Goal: Task Accomplishment & Management: Manage account settings

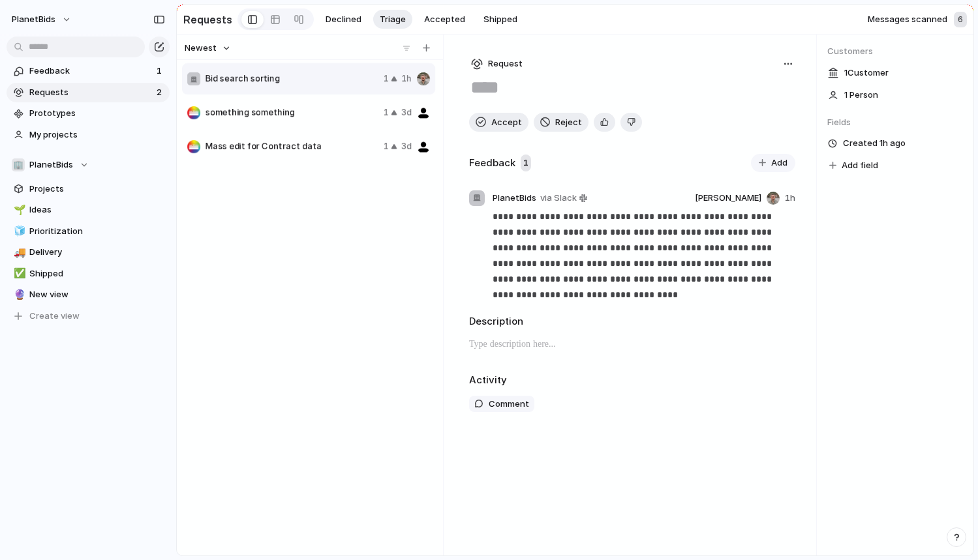
click at [51, 93] on span "Requests" at bounding box center [90, 92] width 123 height 13
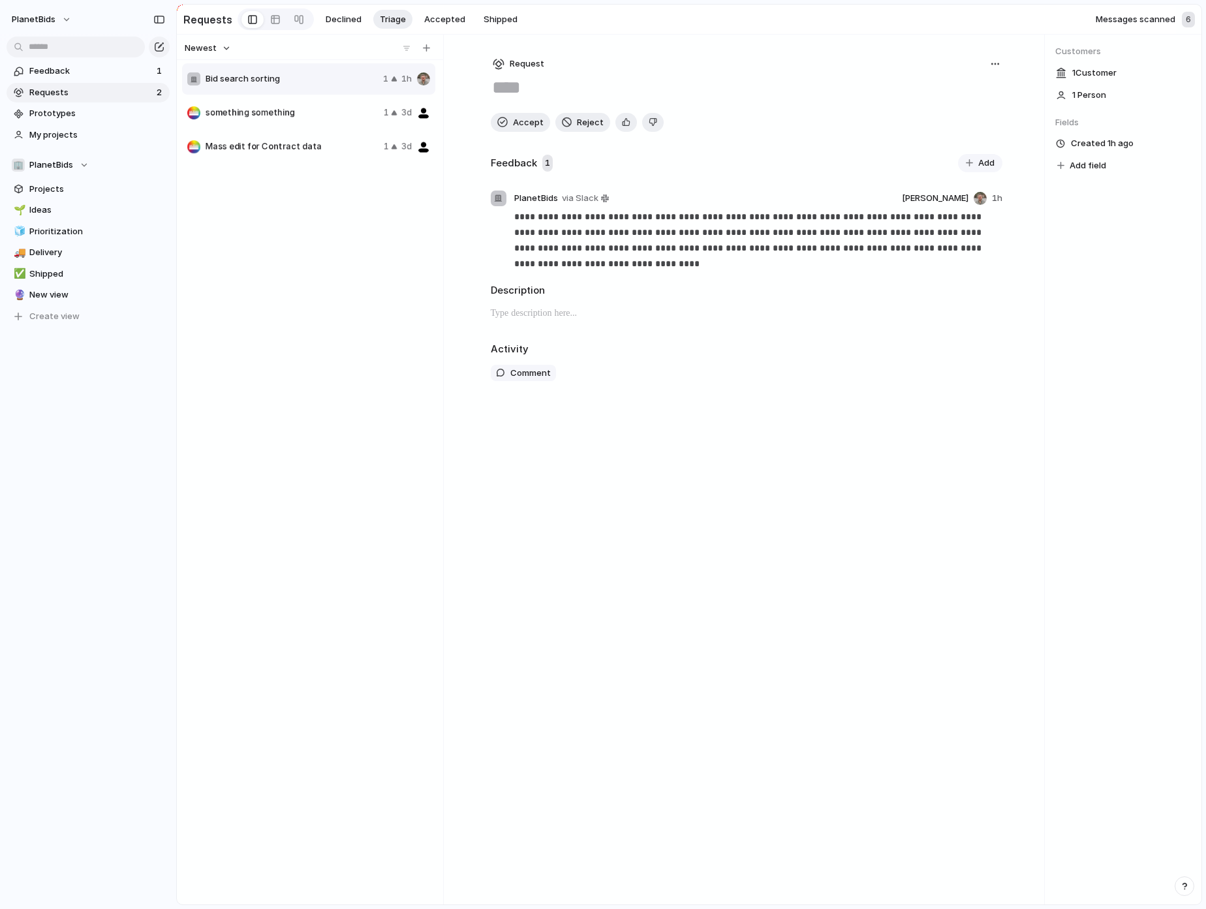
click at [977, 22] on div "Messages scanned 6" at bounding box center [1144, 20] width 99 height 16
click at [977, 18] on div "6" at bounding box center [1188, 20] width 13 height 16
click at [977, 19] on span "Messages scanned" at bounding box center [1135, 19] width 80 height 13
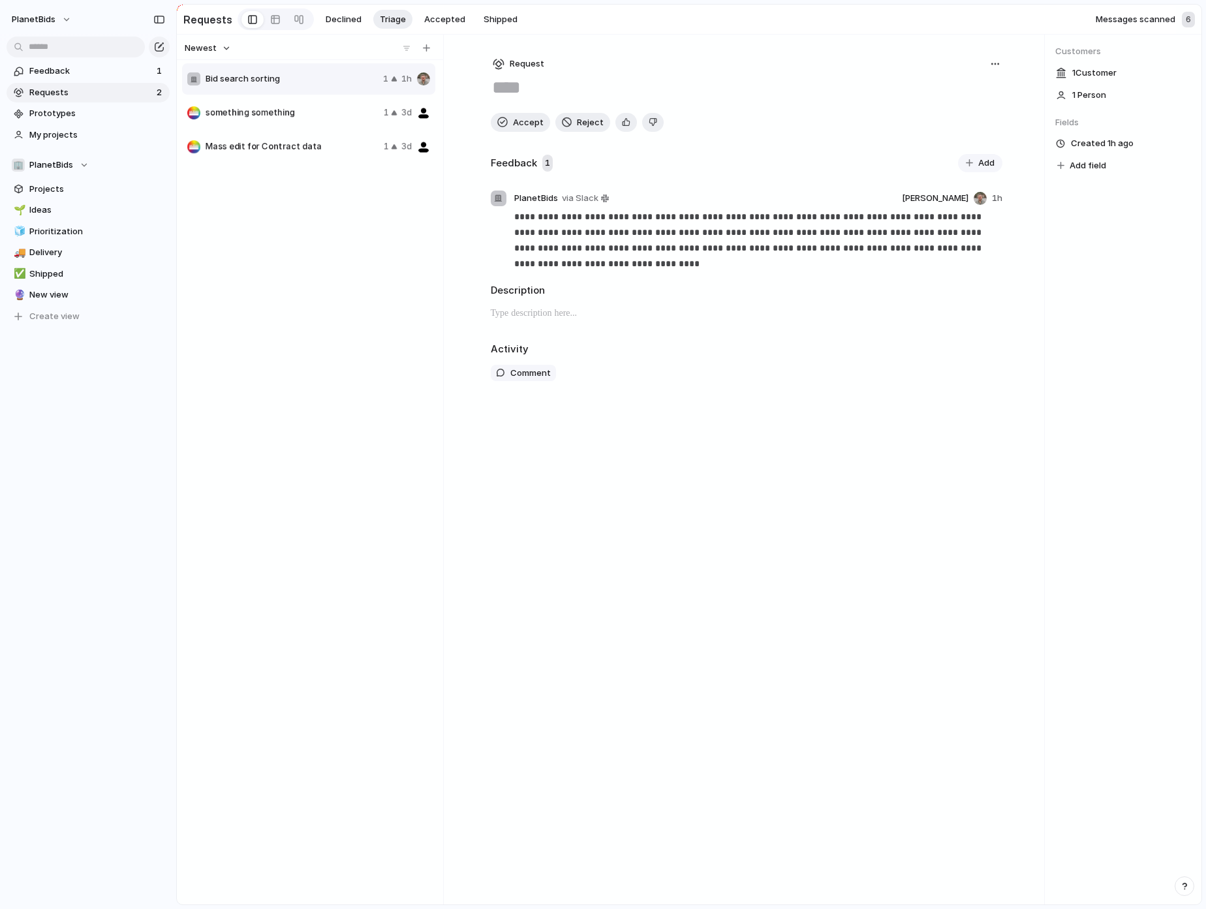
click at [977, 262] on div "Customers 1 Customer 1 Person Fields Created 1h ago Add field" at bounding box center [1123, 470] width 157 height 870
click at [55, 95] on span "Requests" at bounding box center [90, 92] width 123 height 13
click at [34, 18] on span "PlanetBids" at bounding box center [34, 19] width 44 height 13
click at [50, 52] on span "Settings" at bounding box center [48, 48] width 36 height 13
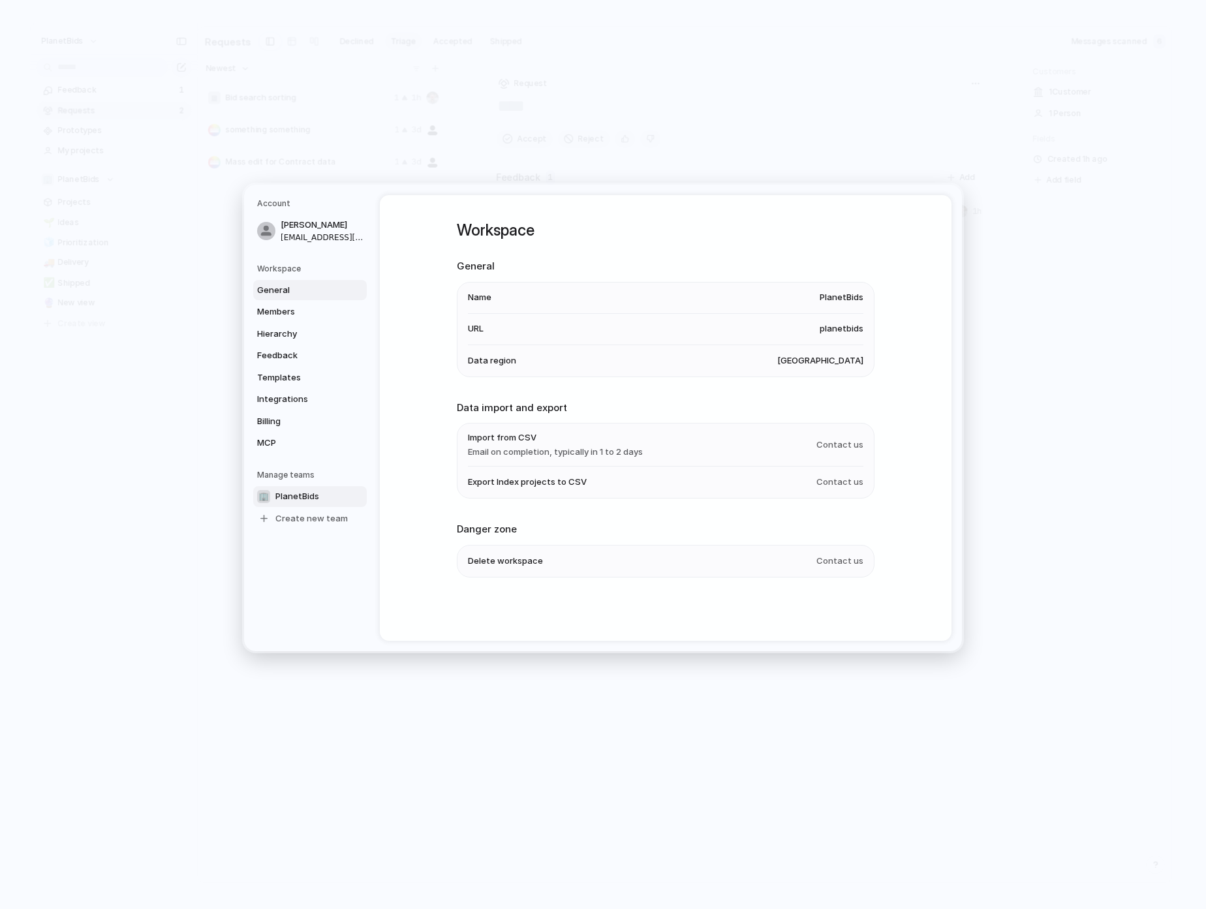
click at [312, 504] on link "🏢 PlanetBids" at bounding box center [310, 496] width 114 height 21
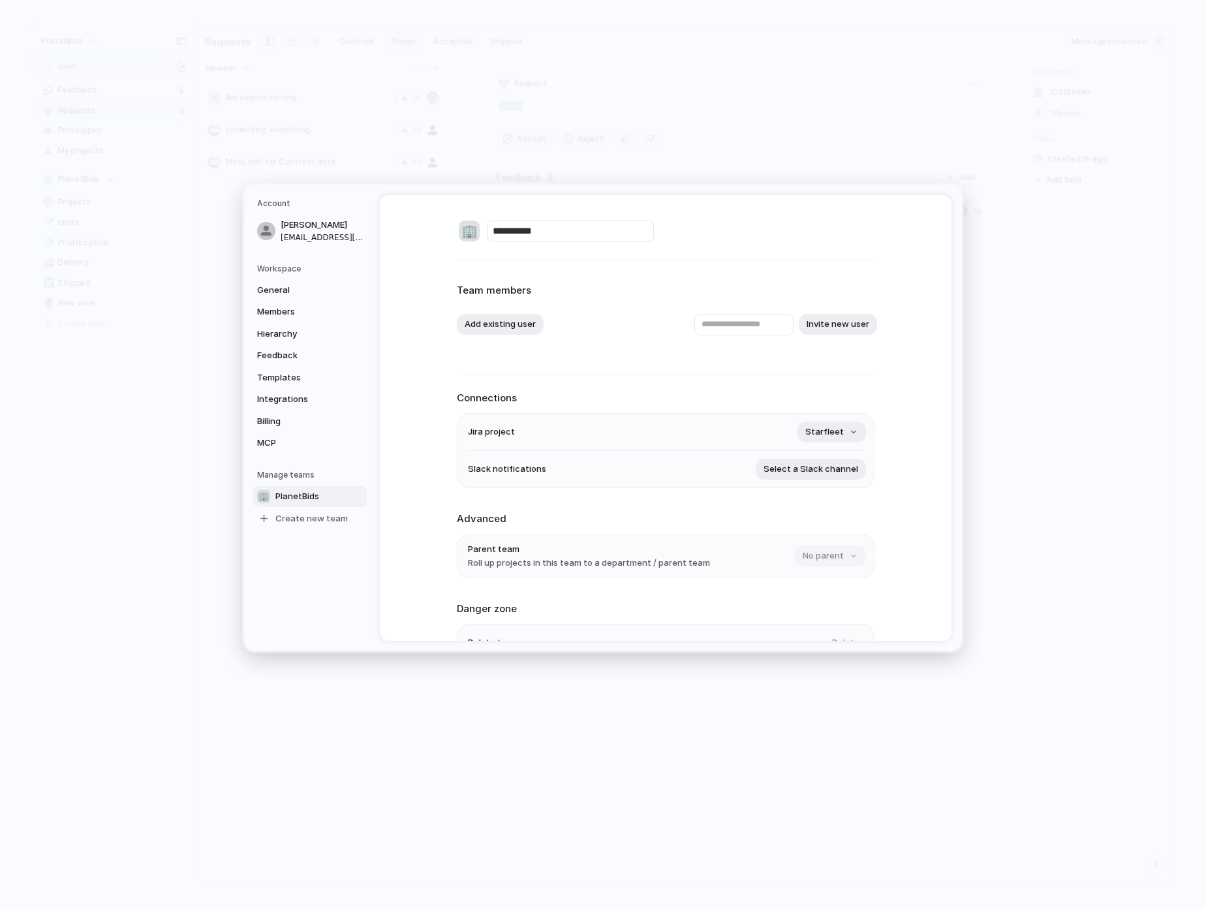
scroll to position [82, 0]
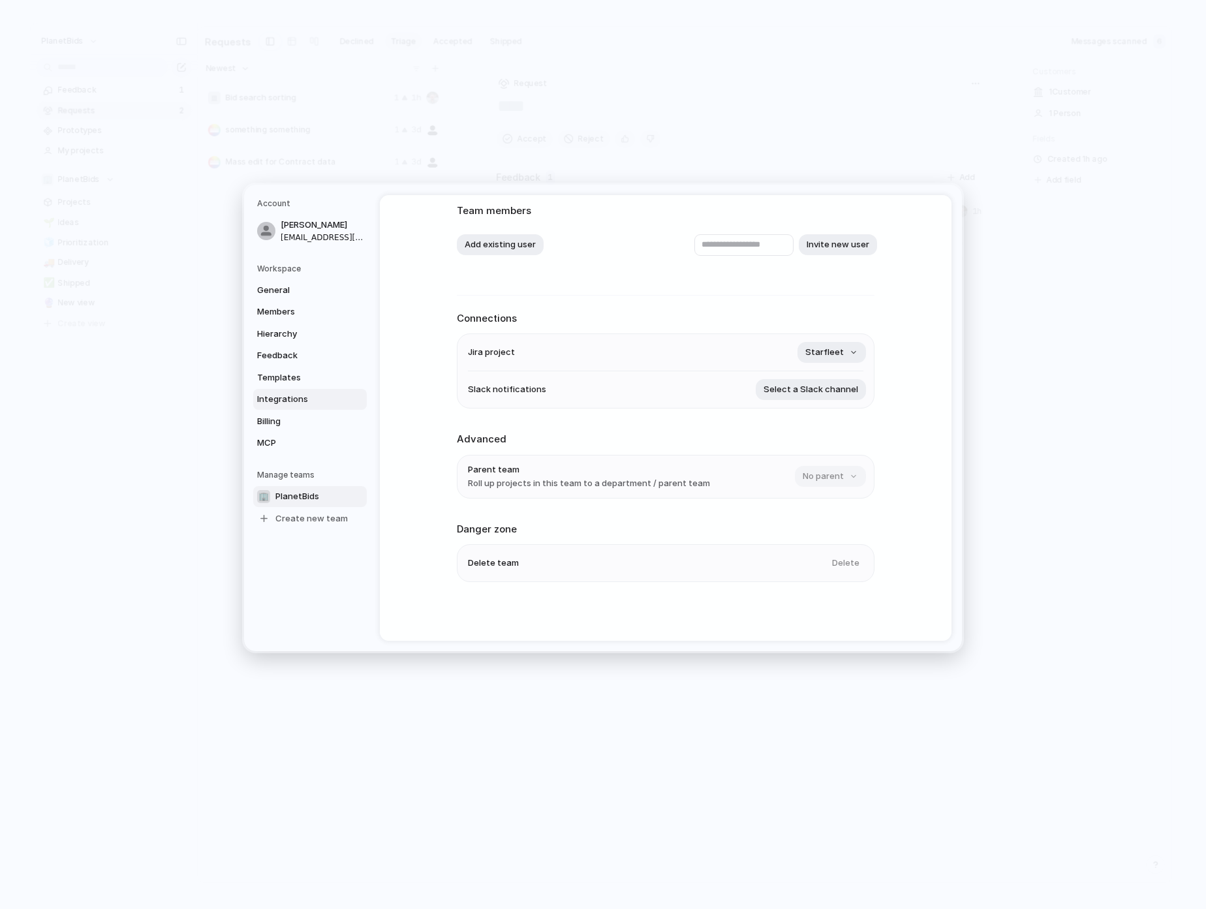
click at [303, 392] on link "Integrations" at bounding box center [310, 399] width 114 height 21
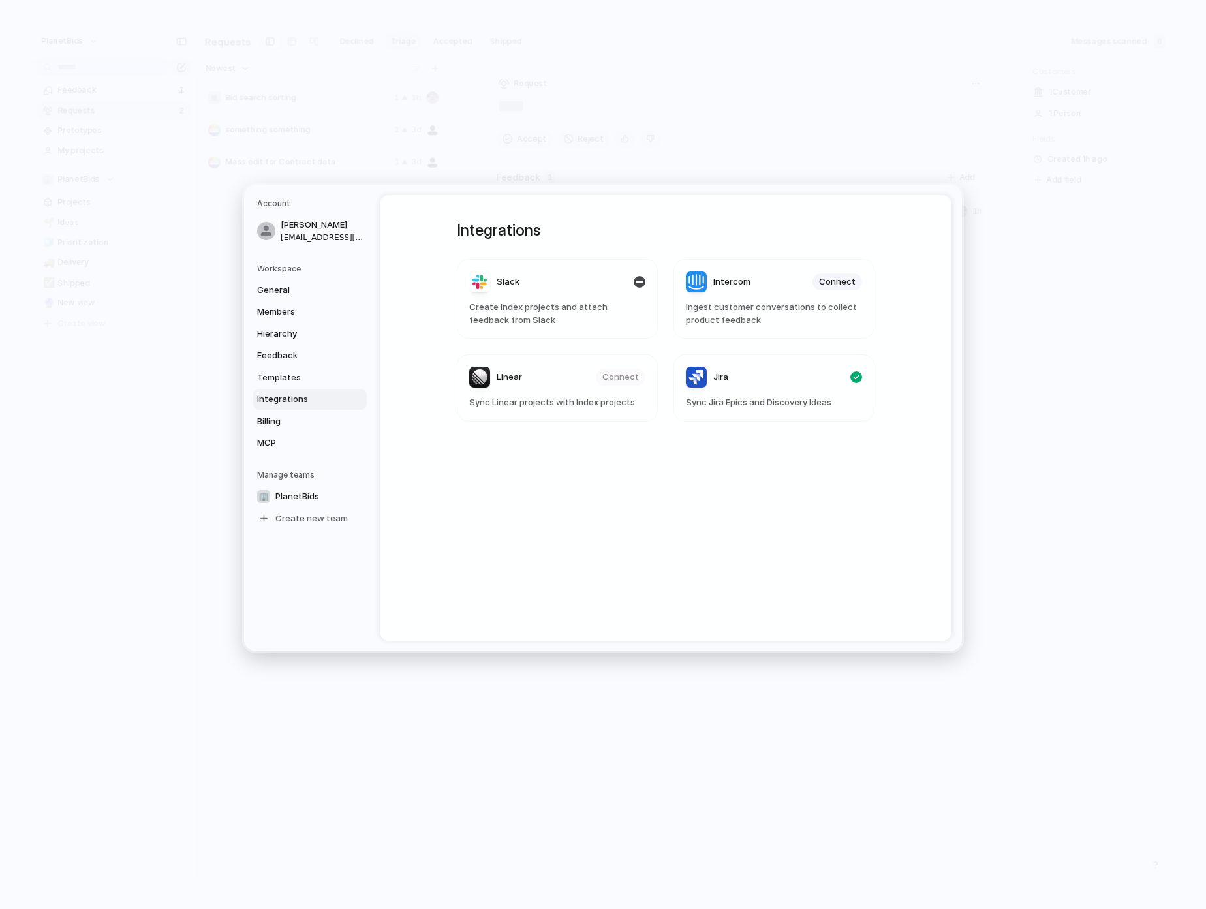
click at [568, 311] on span "Create Index projects and attach feedback from Slack" at bounding box center [557, 313] width 176 height 25
click at [316, 371] on link "Templates" at bounding box center [310, 377] width 114 height 21
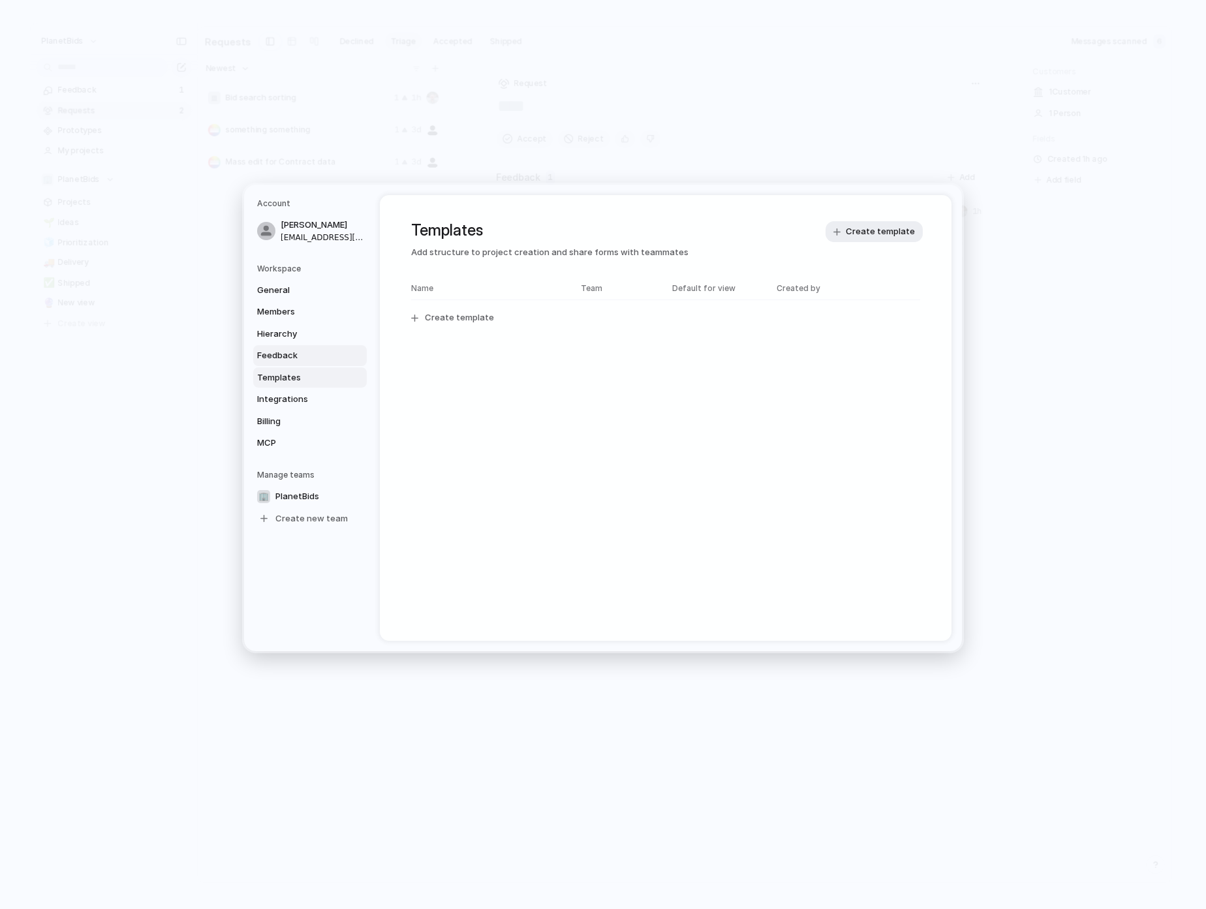
click at [306, 355] on span "Feedback" at bounding box center [299, 355] width 84 height 13
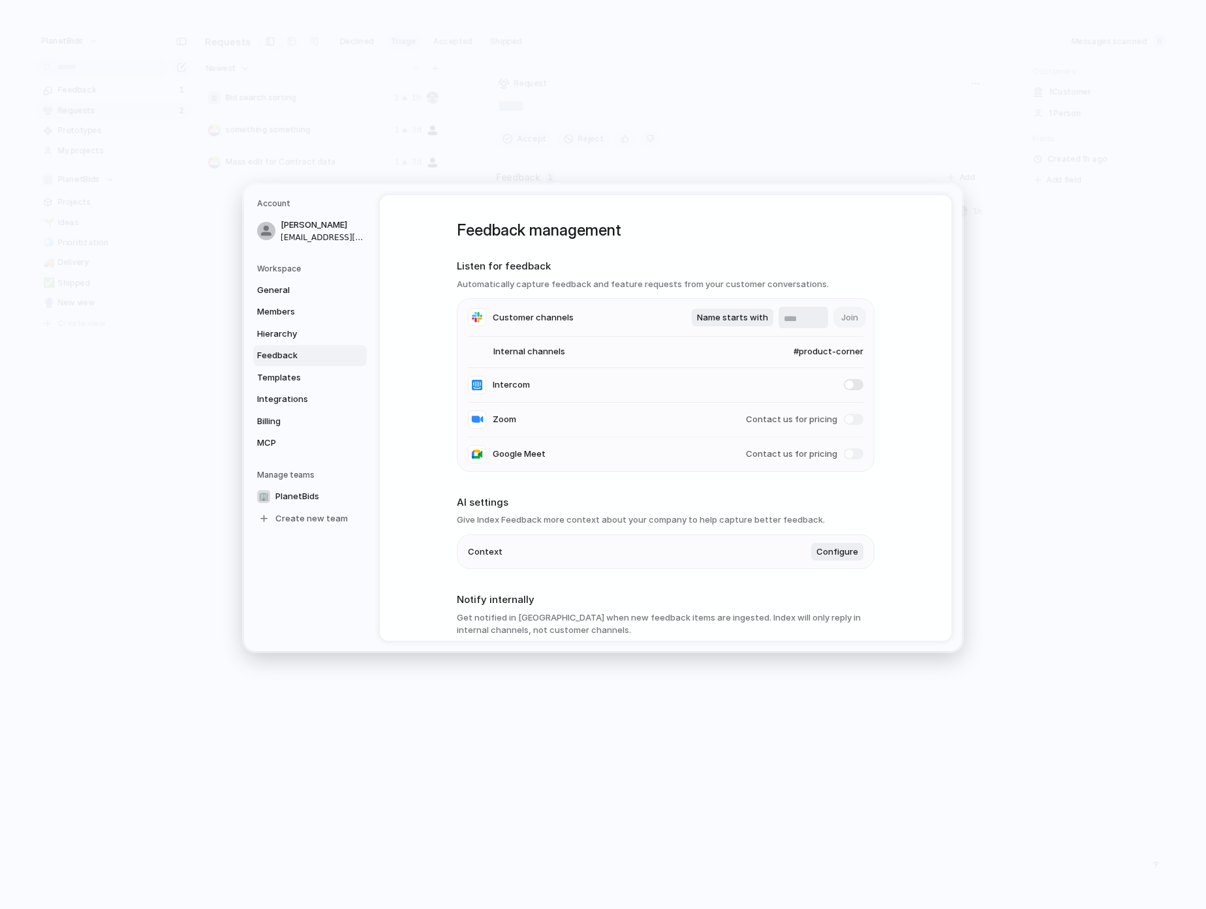
click at [804, 346] on span "#product-corner" at bounding box center [815, 352] width 95 height 13
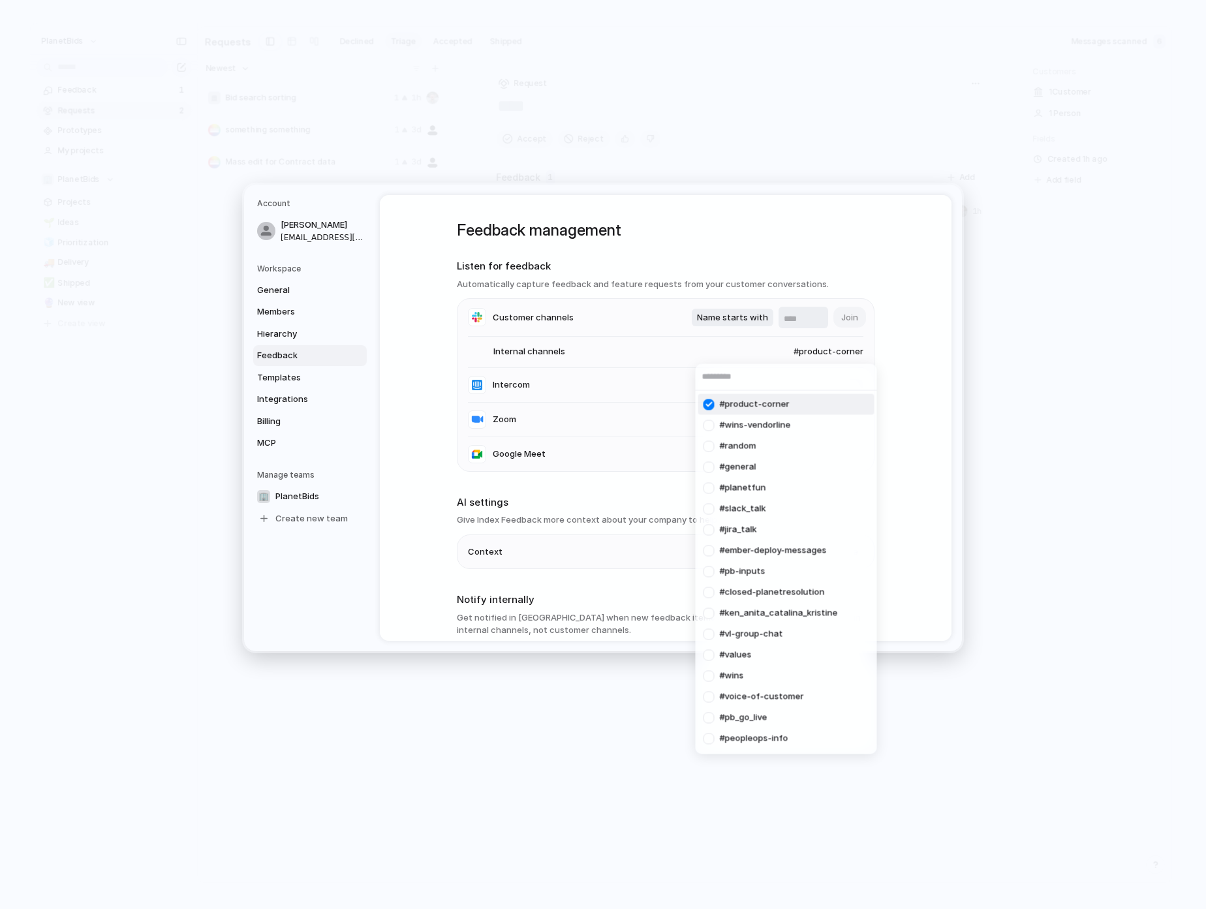
click at [710, 405] on div at bounding box center [708, 404] width 23 height 23
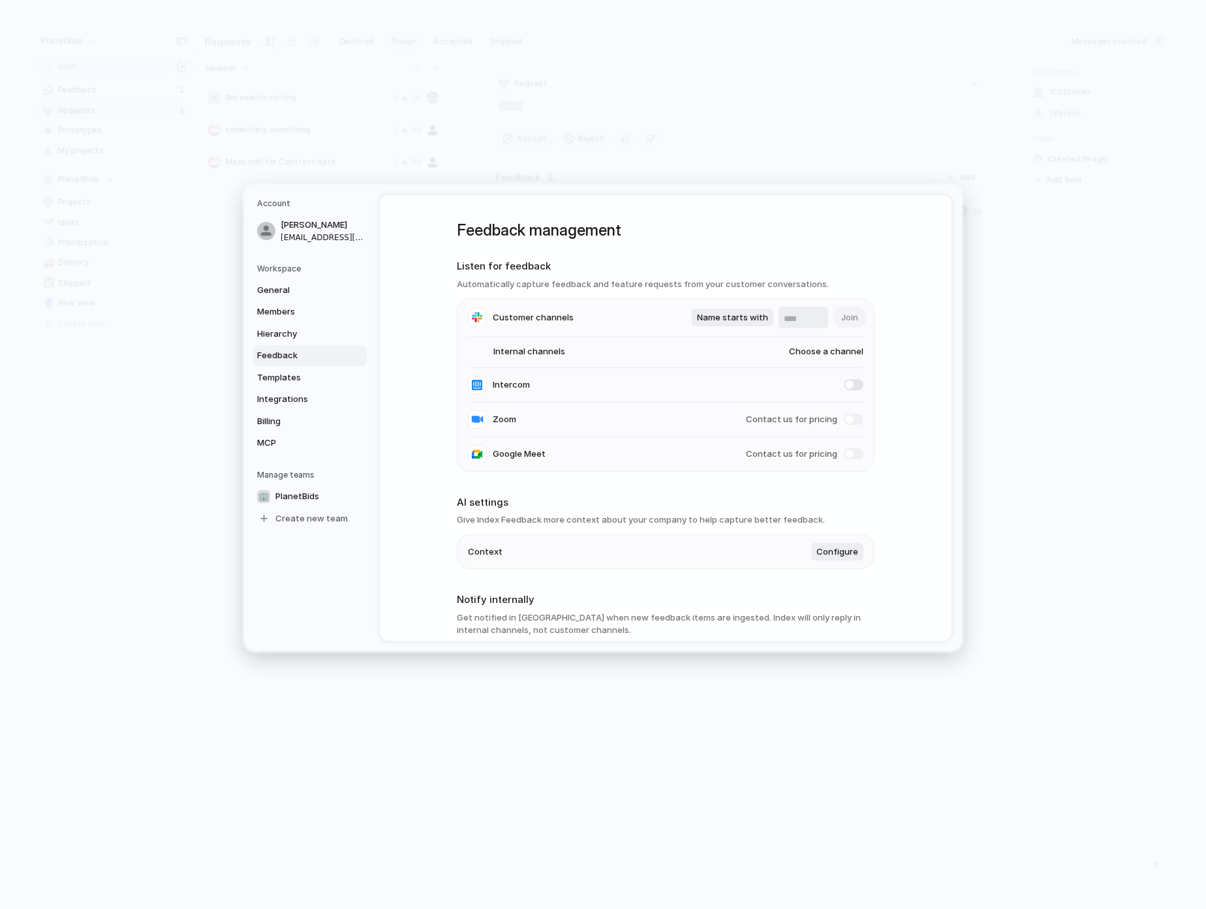
click at [890, 382] on div "#wins-vendorline #random #general #planetfun #slack_talk #jira_talk #ember-depl…" at bounding box center [603, 454] width 1206 height 909
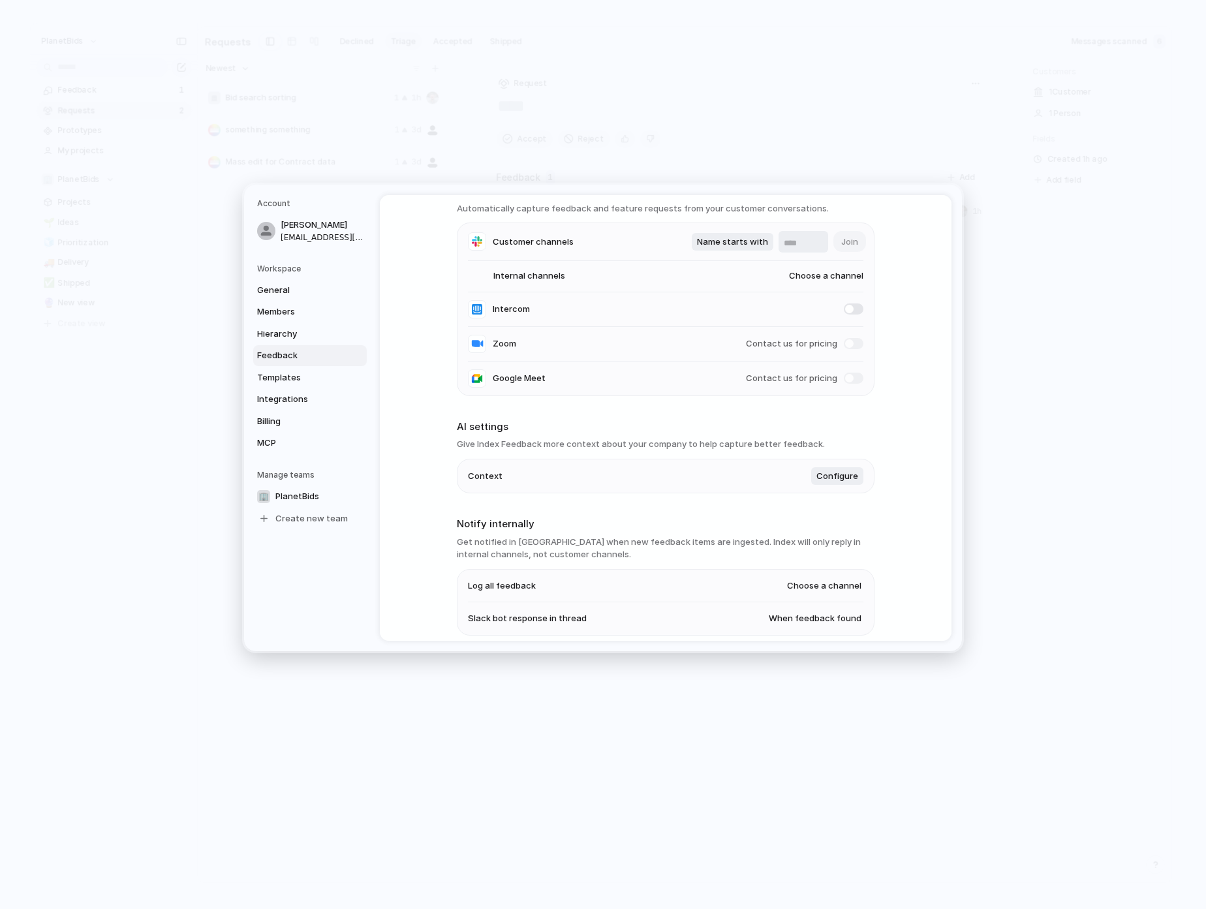
scroll to position [228, 0]
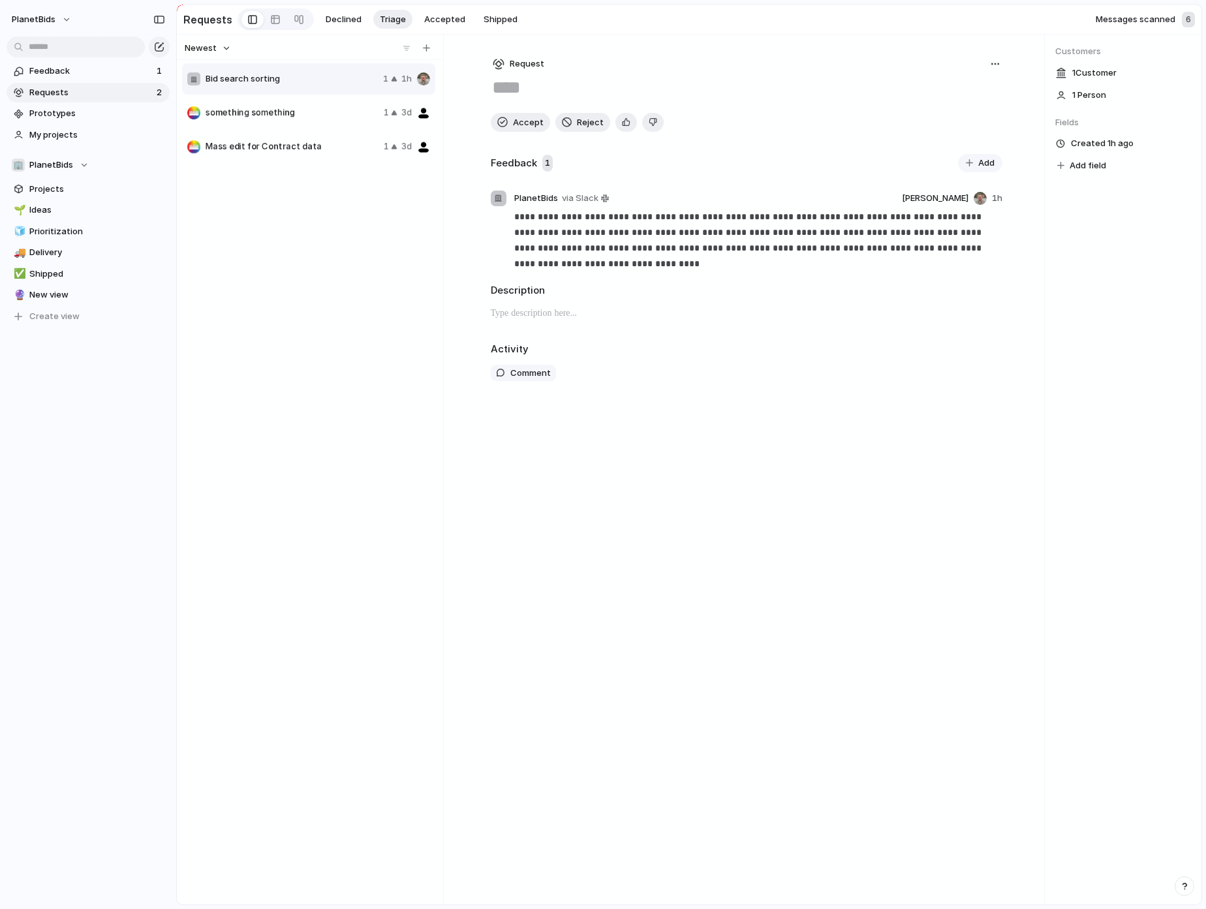
click at [643, 532] on div "**********" at bounding box center [746, 470] width 553 height 870
